Goal: Navigation & Orientation: Find specific page/section

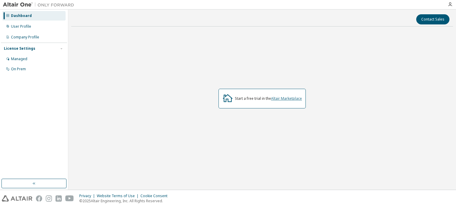
click at [287, 98] on link "Altair Marketplace" at bounding box center [286, 98] width 31 height 5
